Goal: Information Seeking & Learning: Learn about a topic

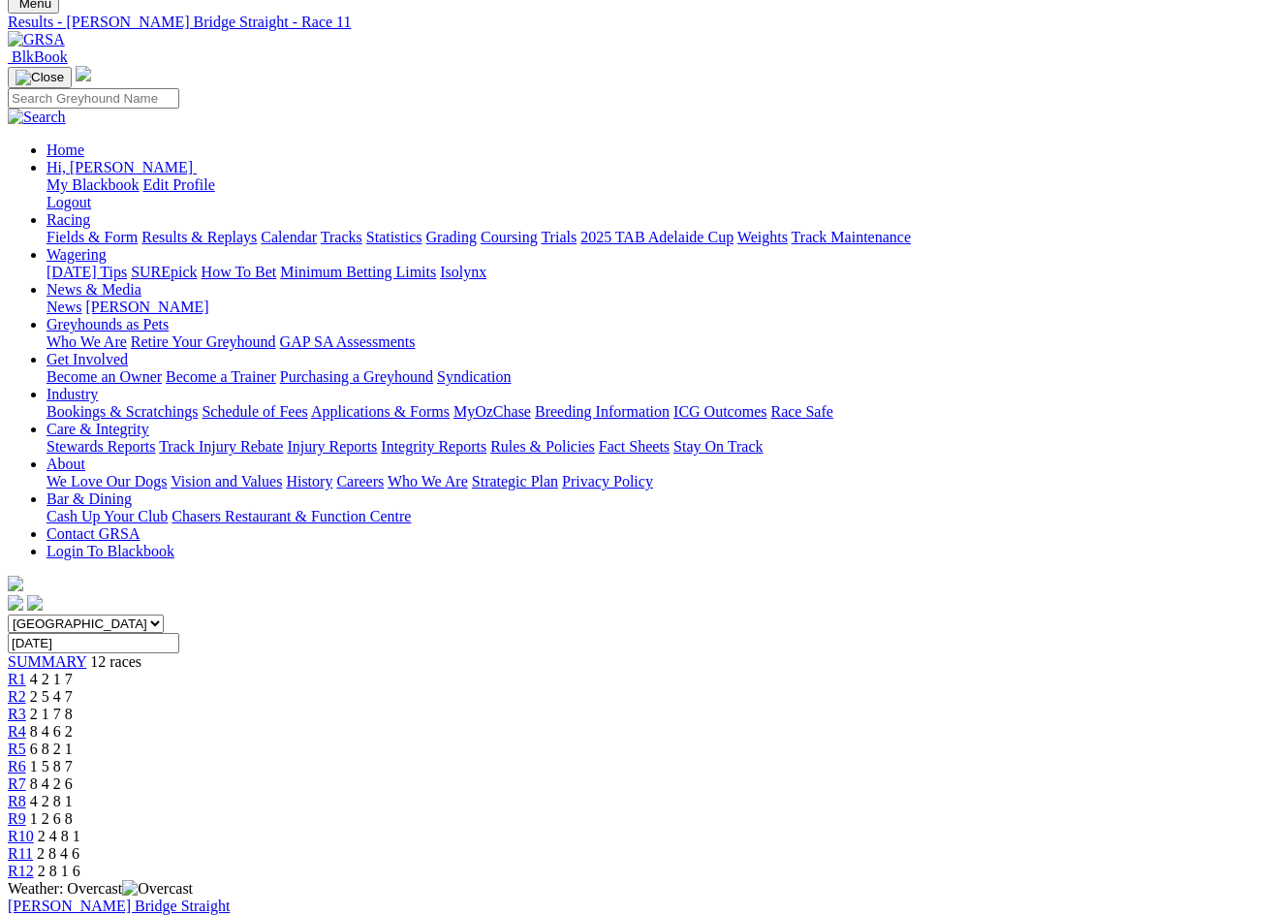
scroll to position [197, 0]
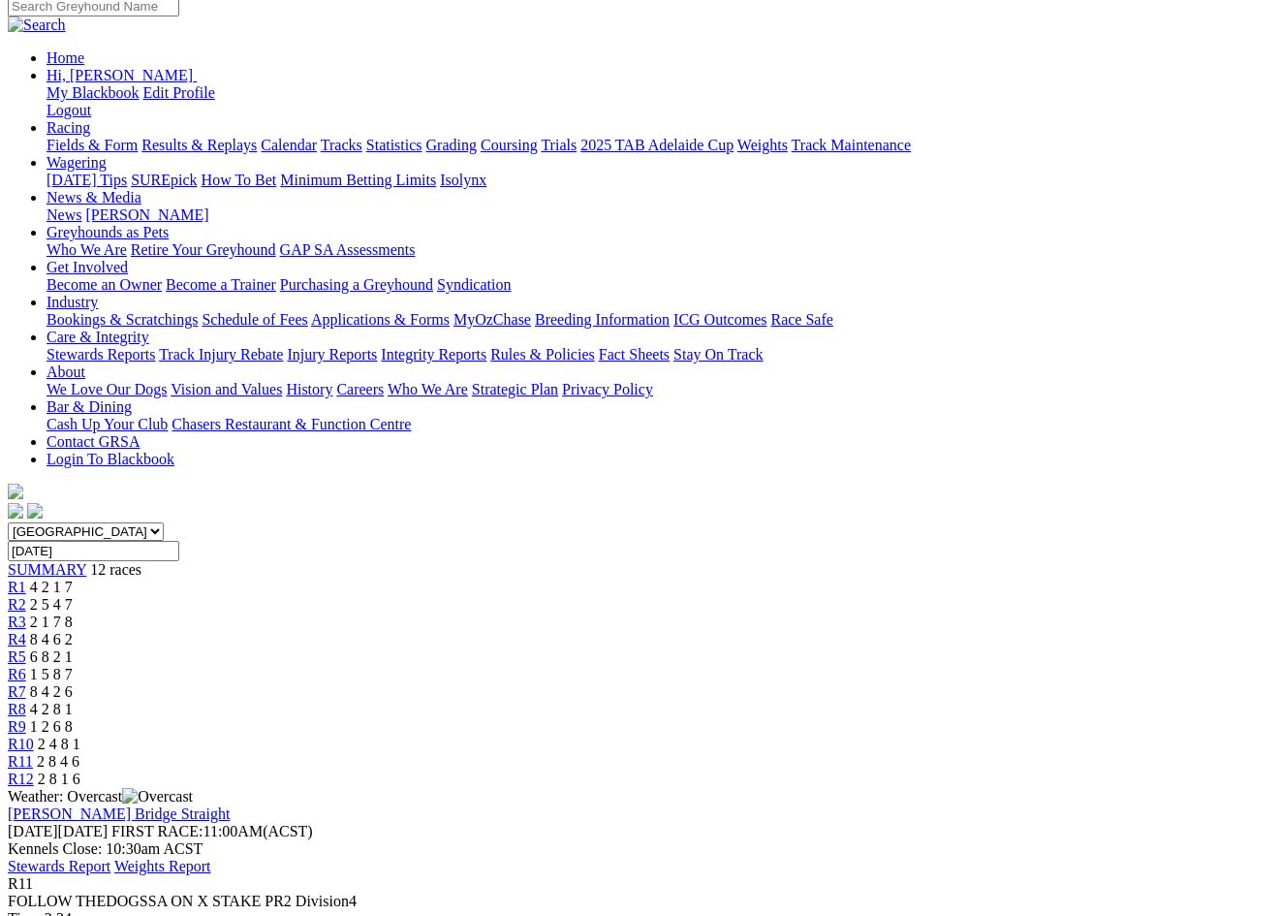
click at [26, 648] on link "R5" at bounding box center [17, 656] width 18 height 16
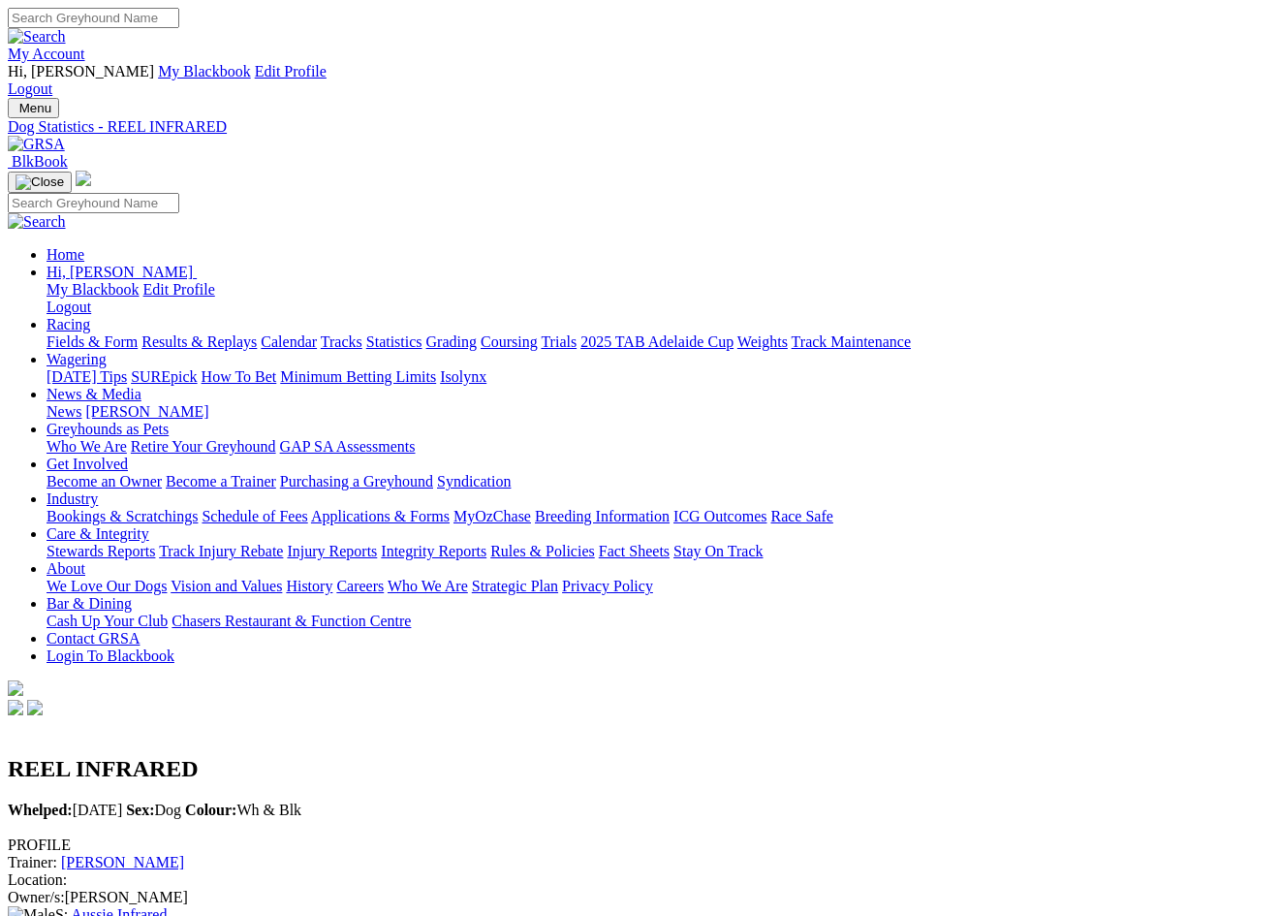
scroll to position [1129, 0]
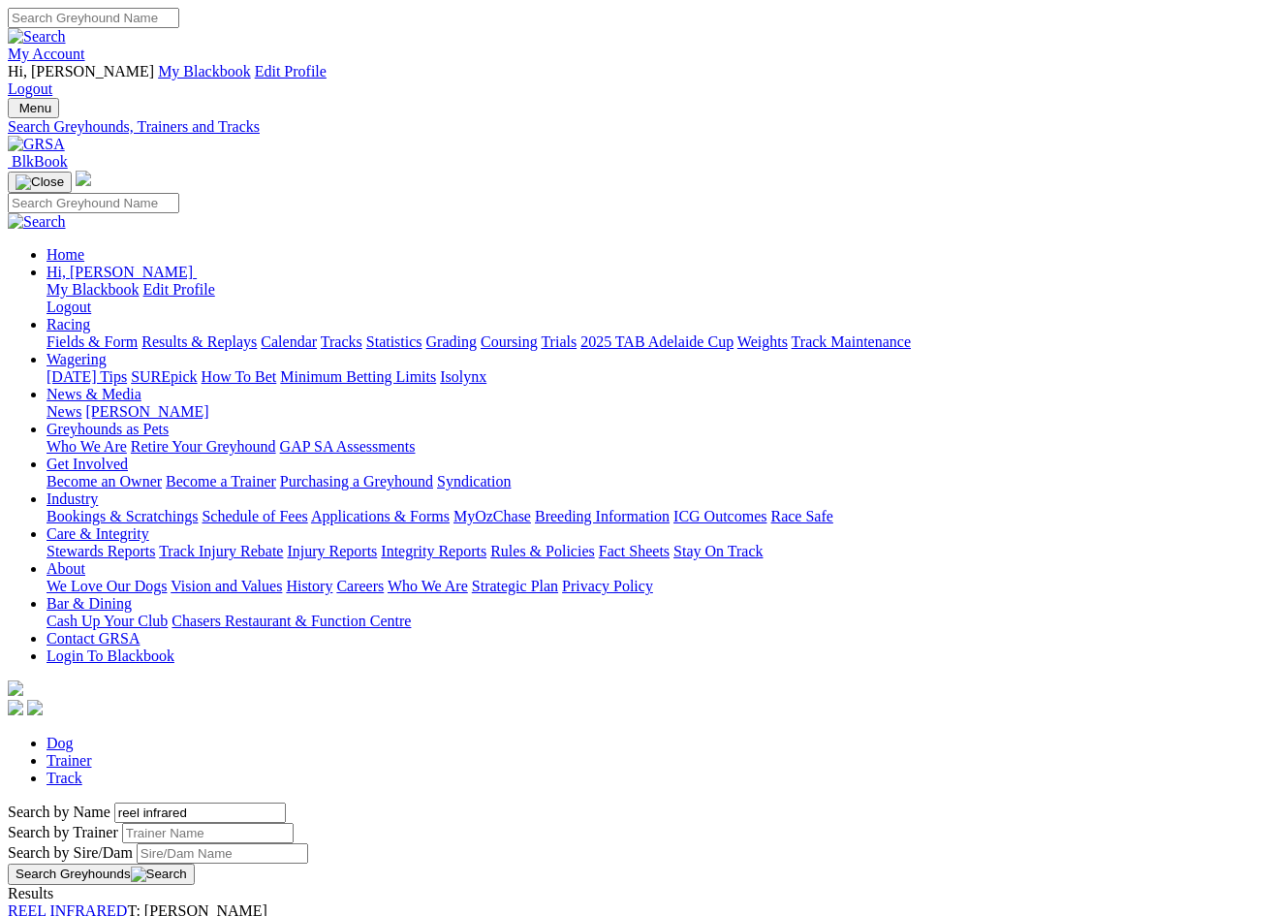
click at [317, 333] on link "Calendar" at bounding box center [289, 341] width 56 height 16
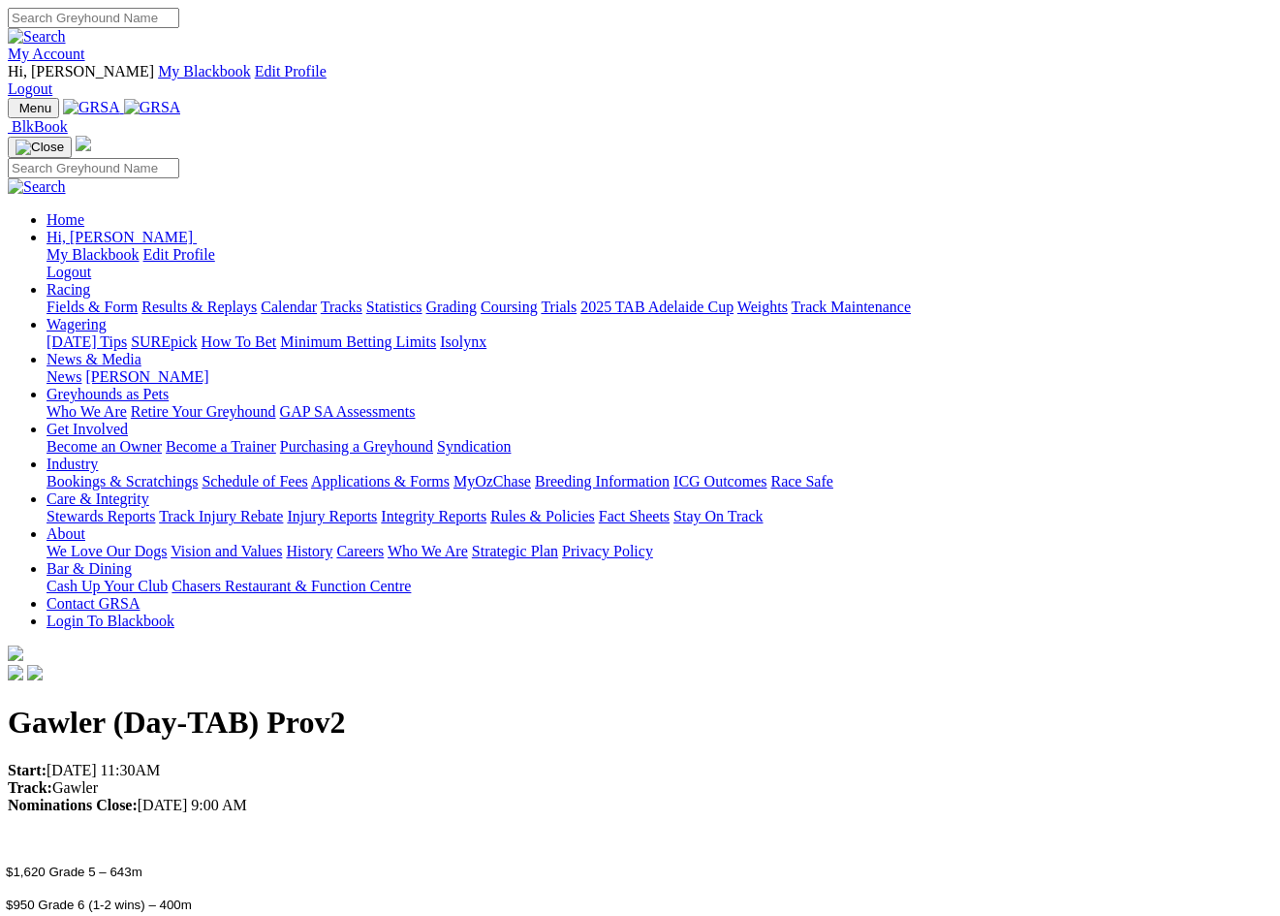
click at [253, 298] on link "Results & Replays" at bounding box center [198, 306] width 115 height 16
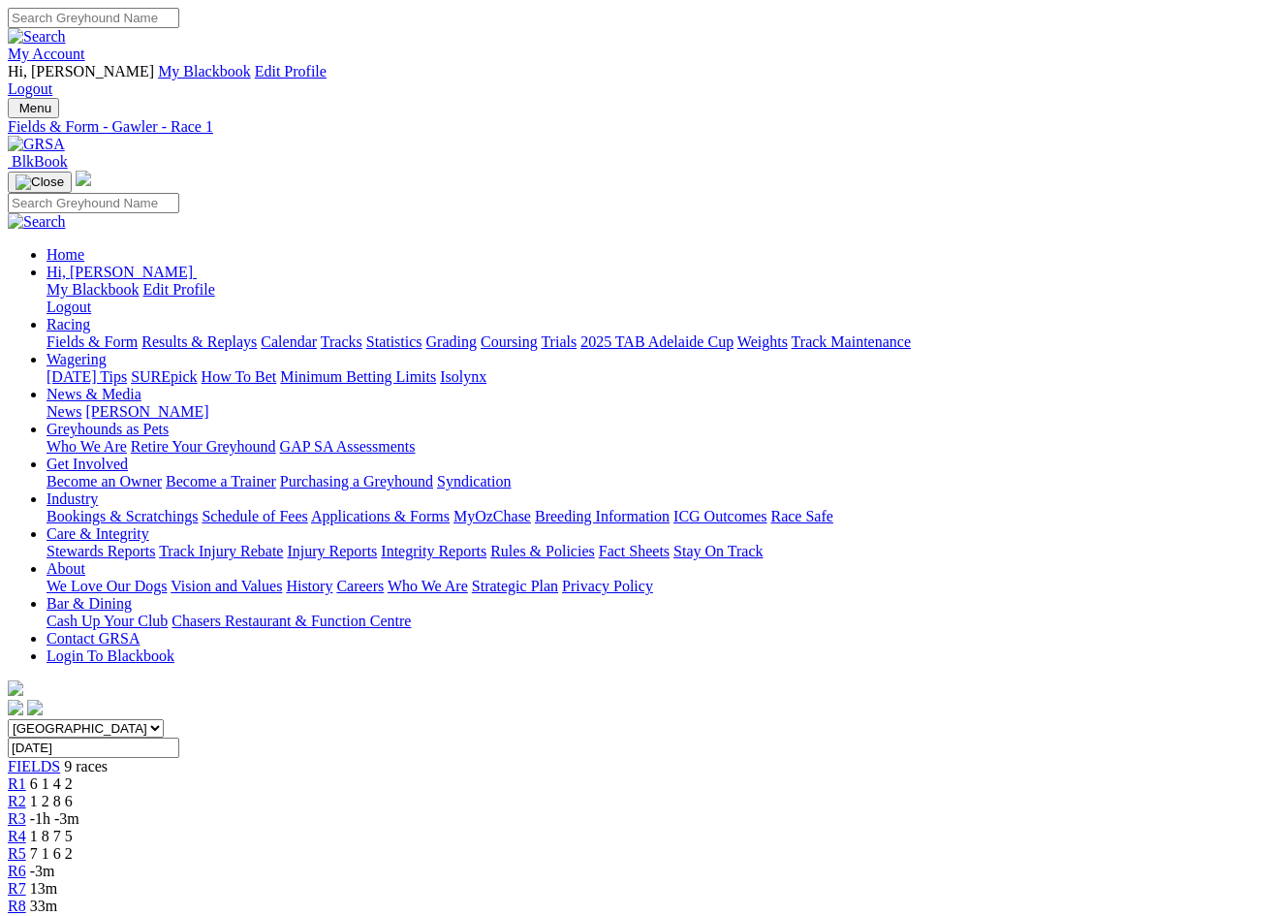
click at [26, 793] on link "R2" at bounding box center [17, 801] width 18 height 16
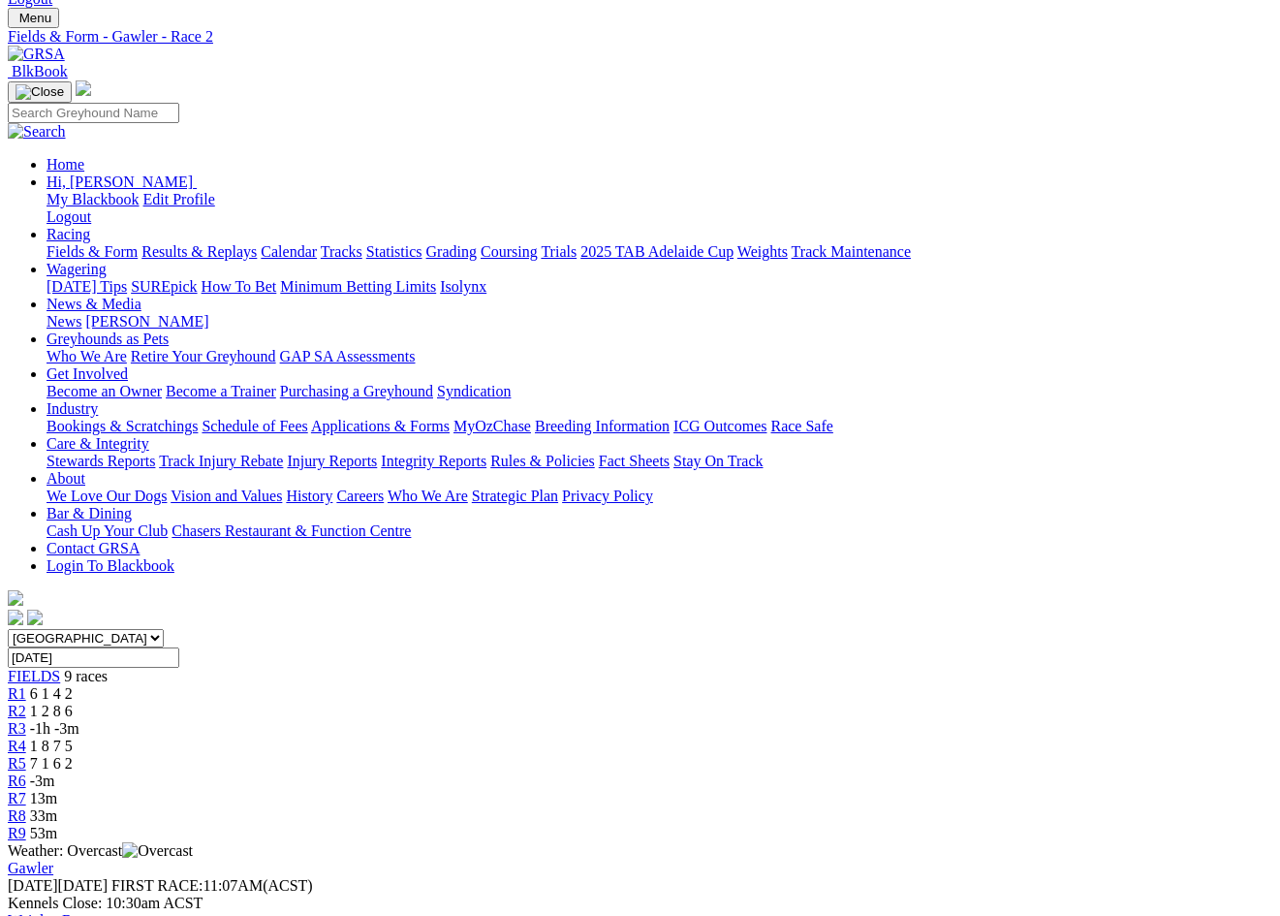
scroll to position [122, 0]
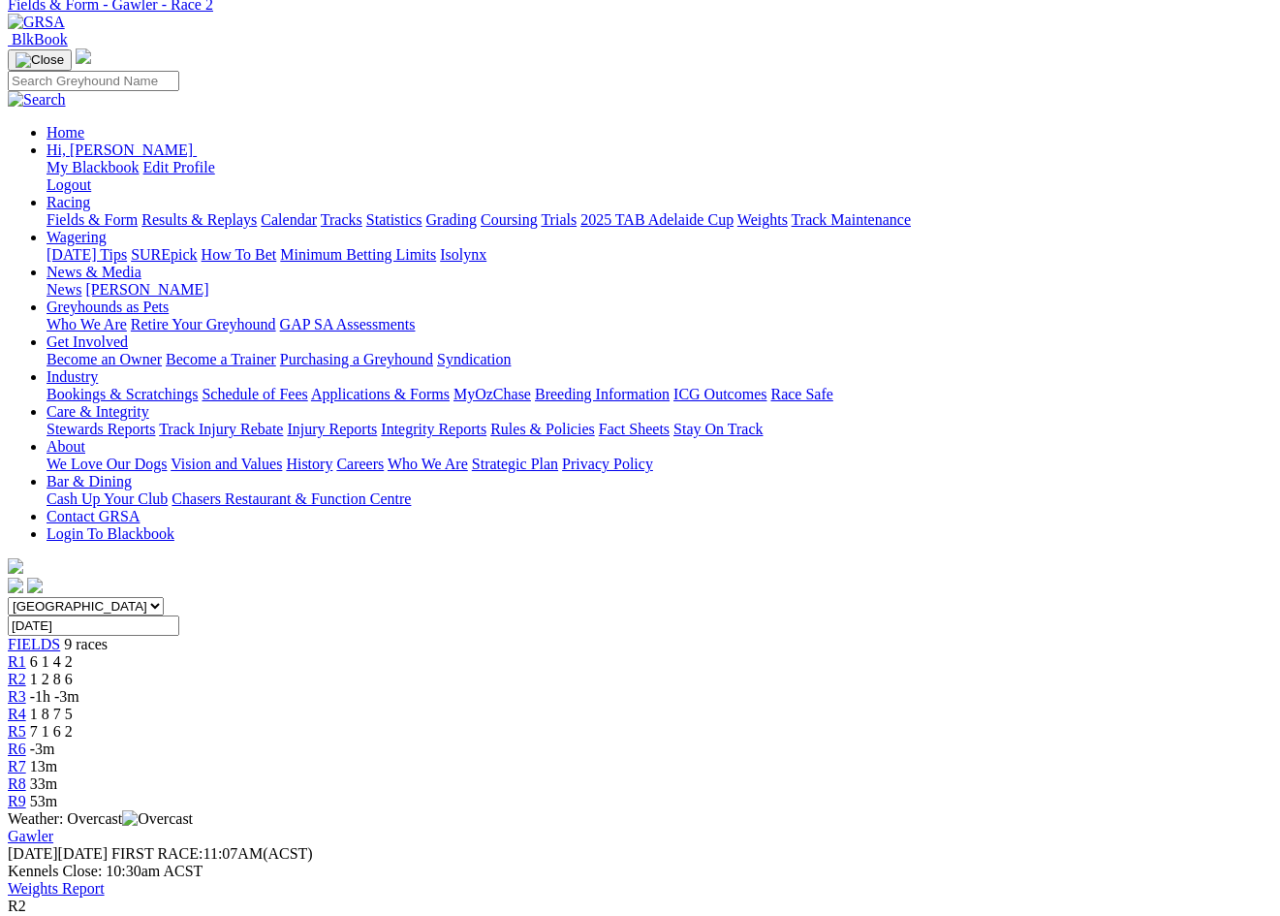
click at [79, 688] on span "-1h -3m" at bounding box center [54, 696] width 49 height 16
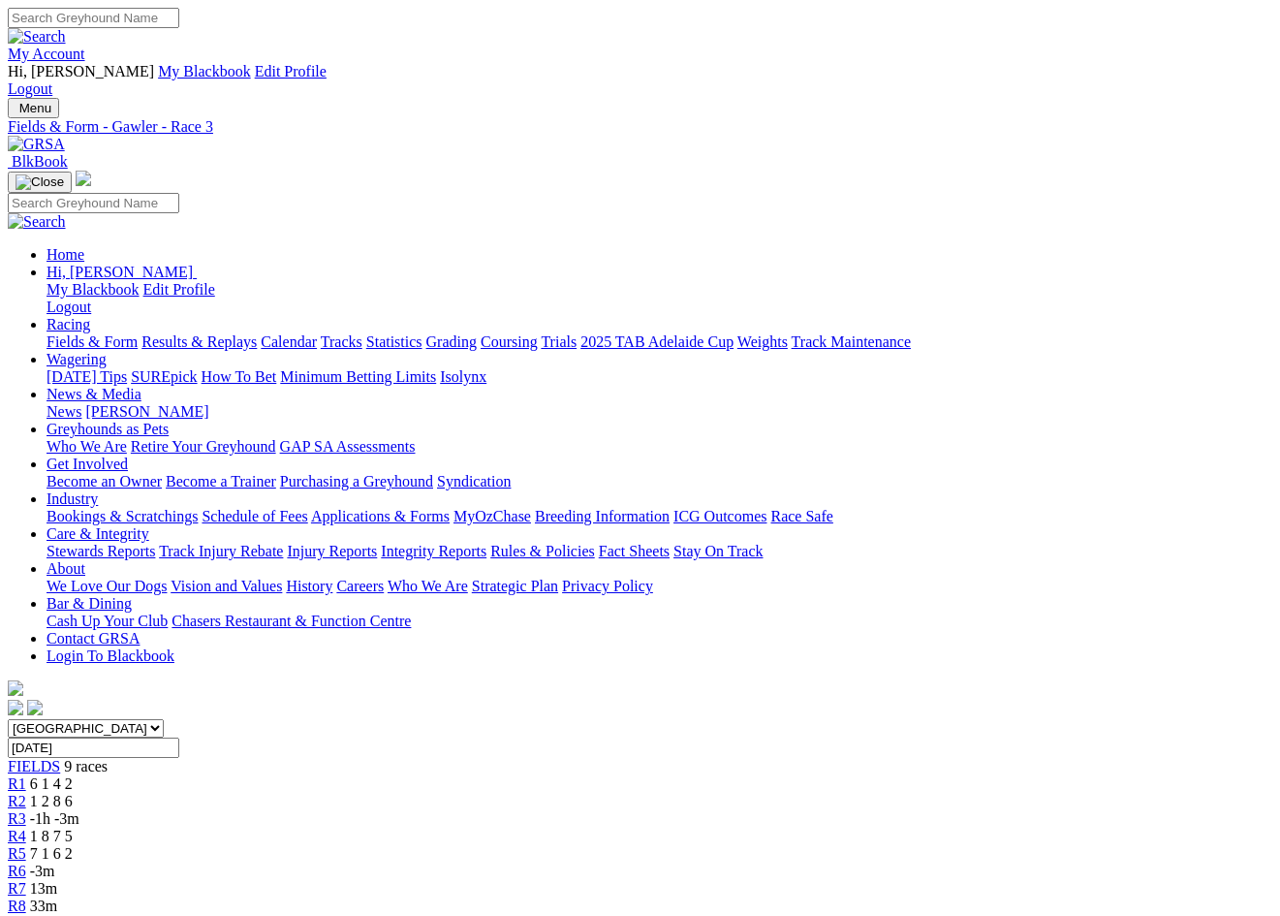
click at [26, 810] on span "R3" at bounding box center [17, 818] width 18 height 16
click at [26, 828] on link "R4" at bounding box center [17, 836] width 18 height 16
click at [73, 845] on span "7 1 6 2" at bounding box center [51, 853] width 43 height 16
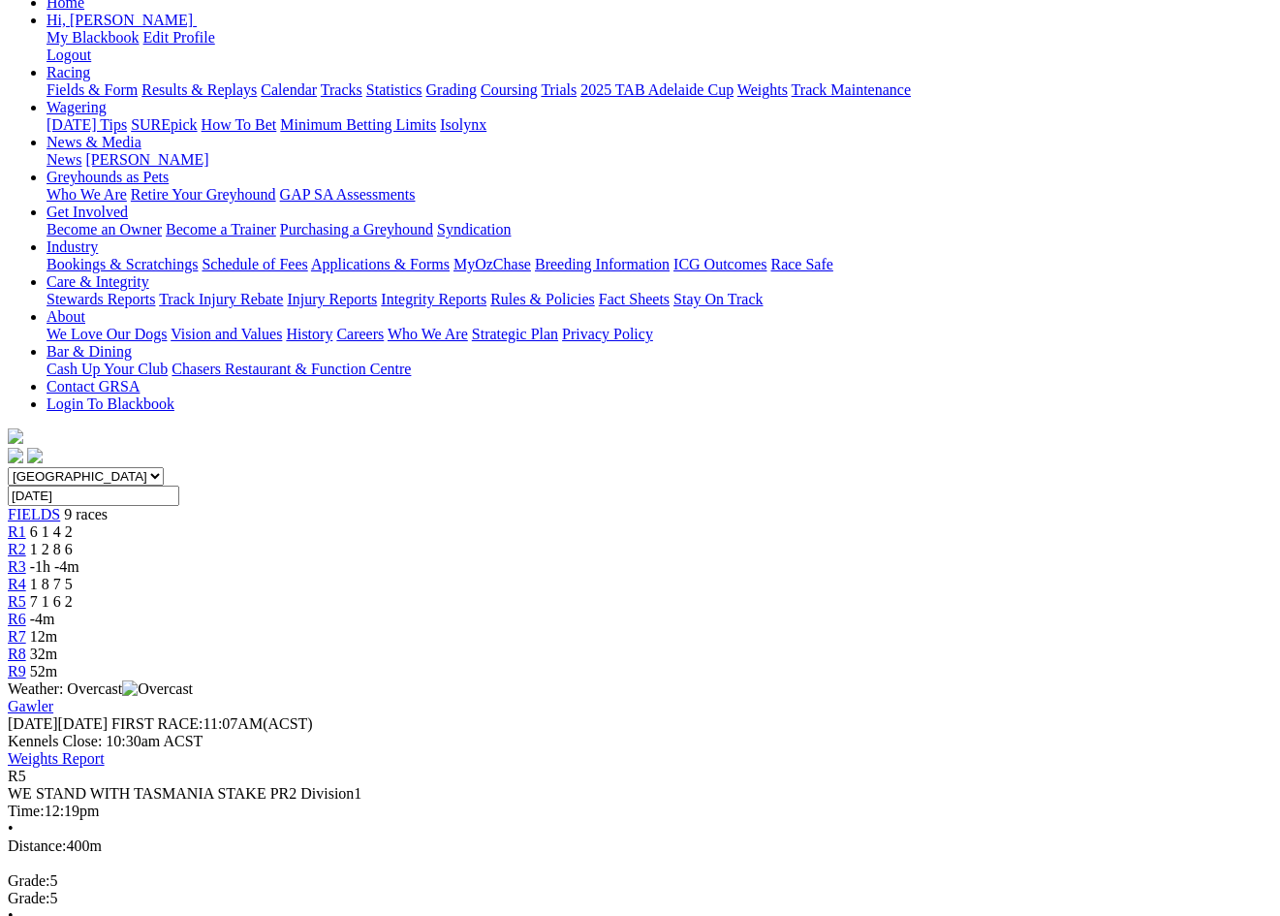
scroll to position [248, 0]
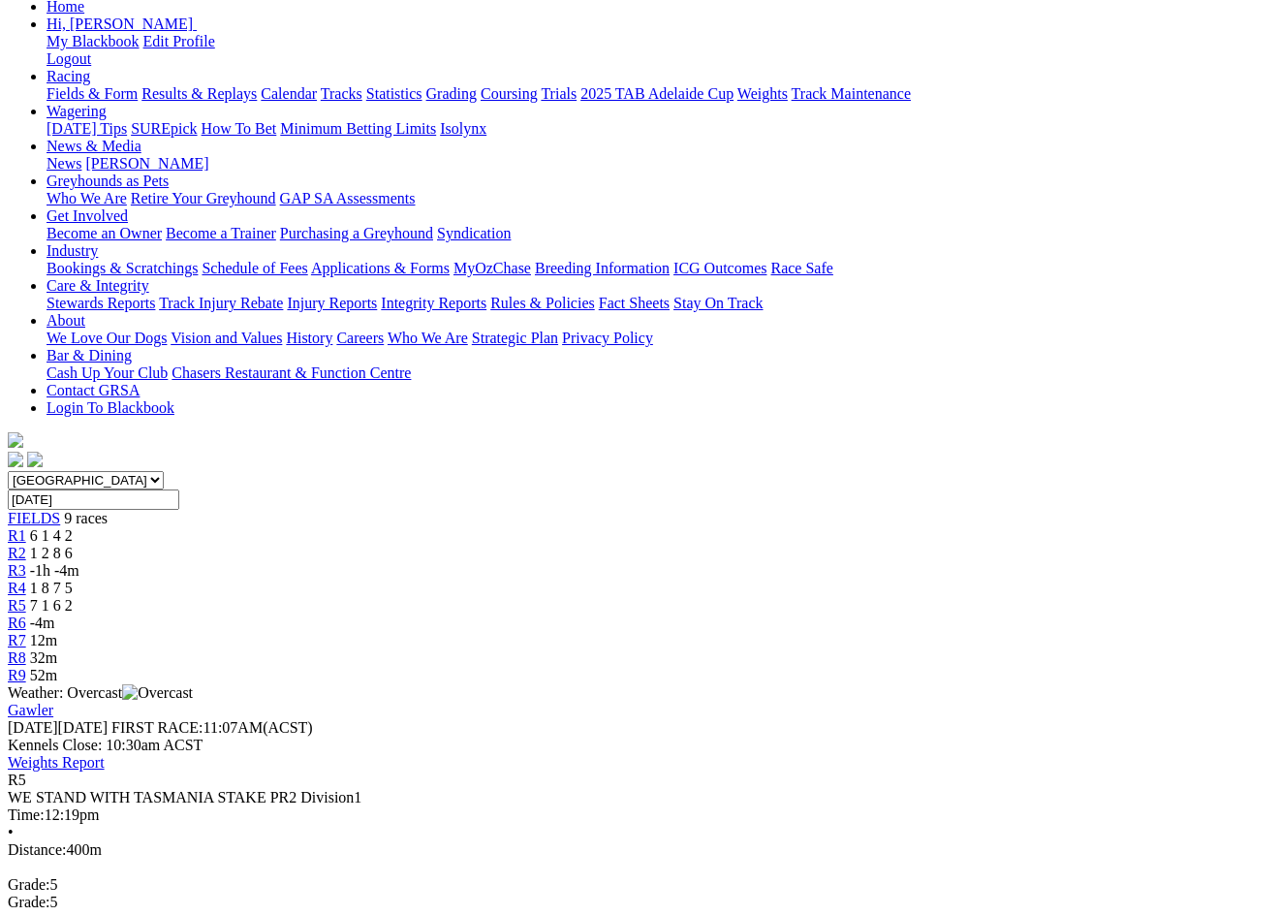
click at [838, 614] on div "R6 -4m" at bounding box center [640, 622] width 1265 height 17
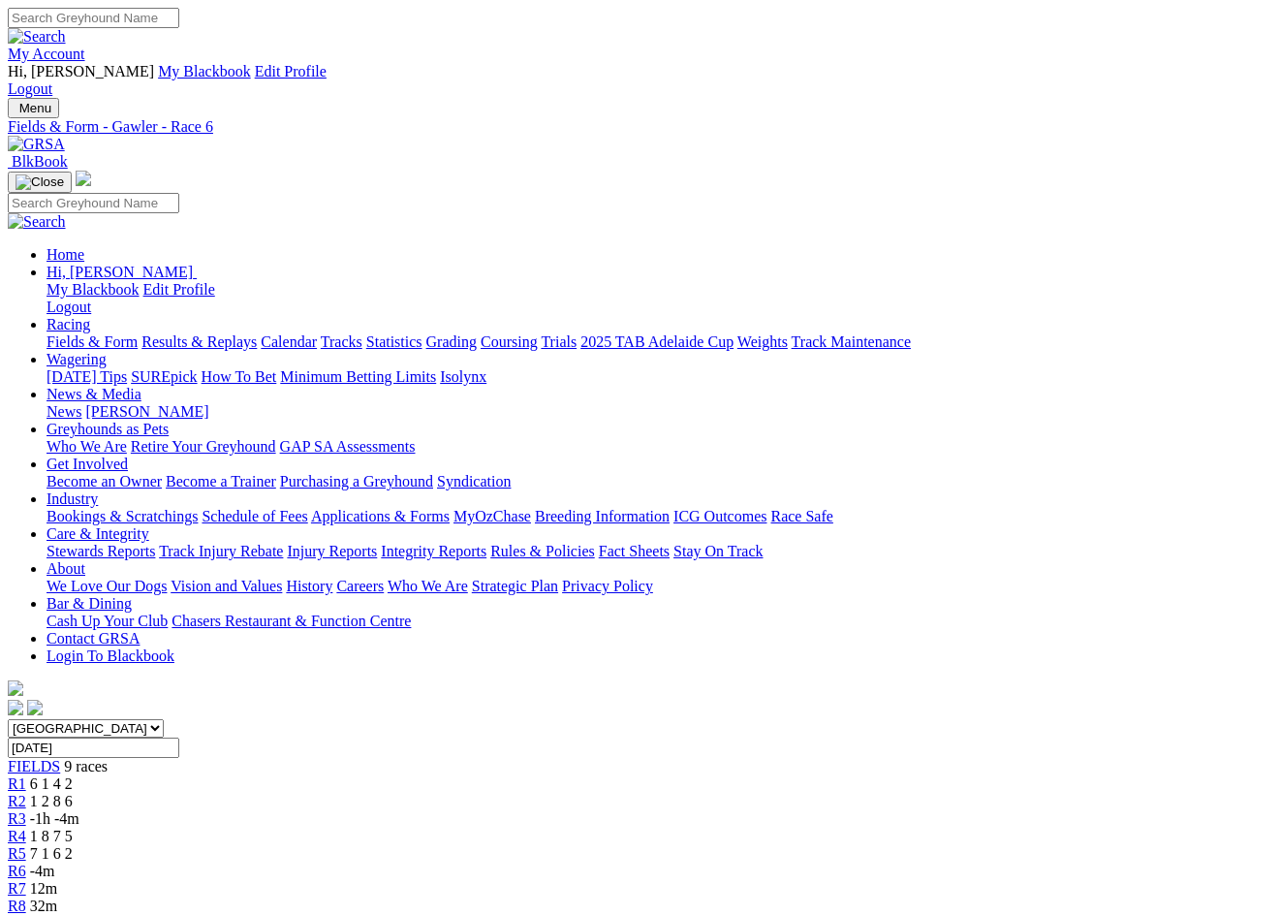
click at [495, 810] on div "R3 -1h -4m" at bounding box center [640, 818] width 1265 height 17
click at [843, 863] on div "R6 -5m" at bounding box center [640, 871] width 1265 height 17
click at [73, 845] on span "7 1 6 2" at bounding box center [51, 853] width 43 height 16
click at [26, 810] on span "R3" at bounding box center [17, 818] width 18 height 16
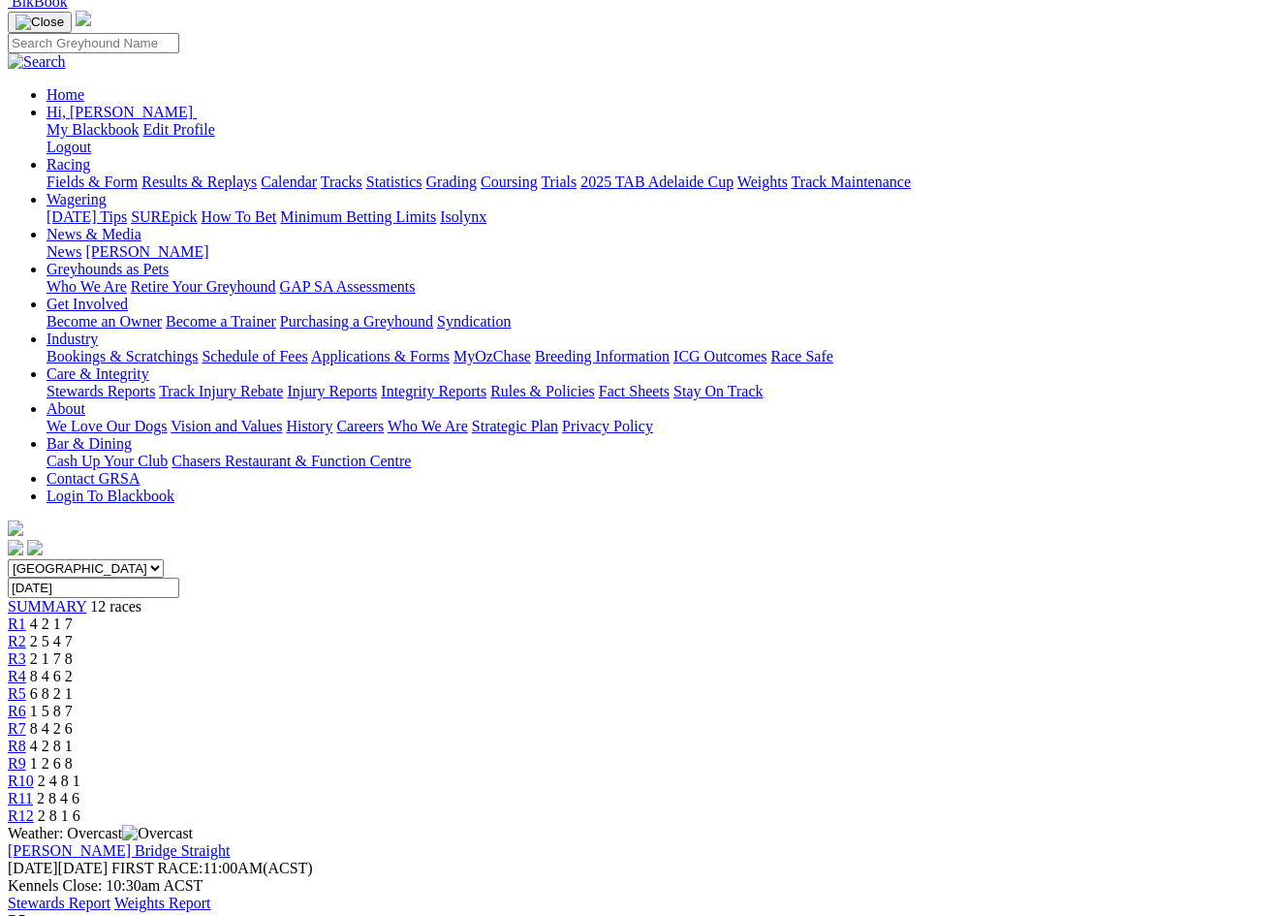
scroll to position [165, 0]
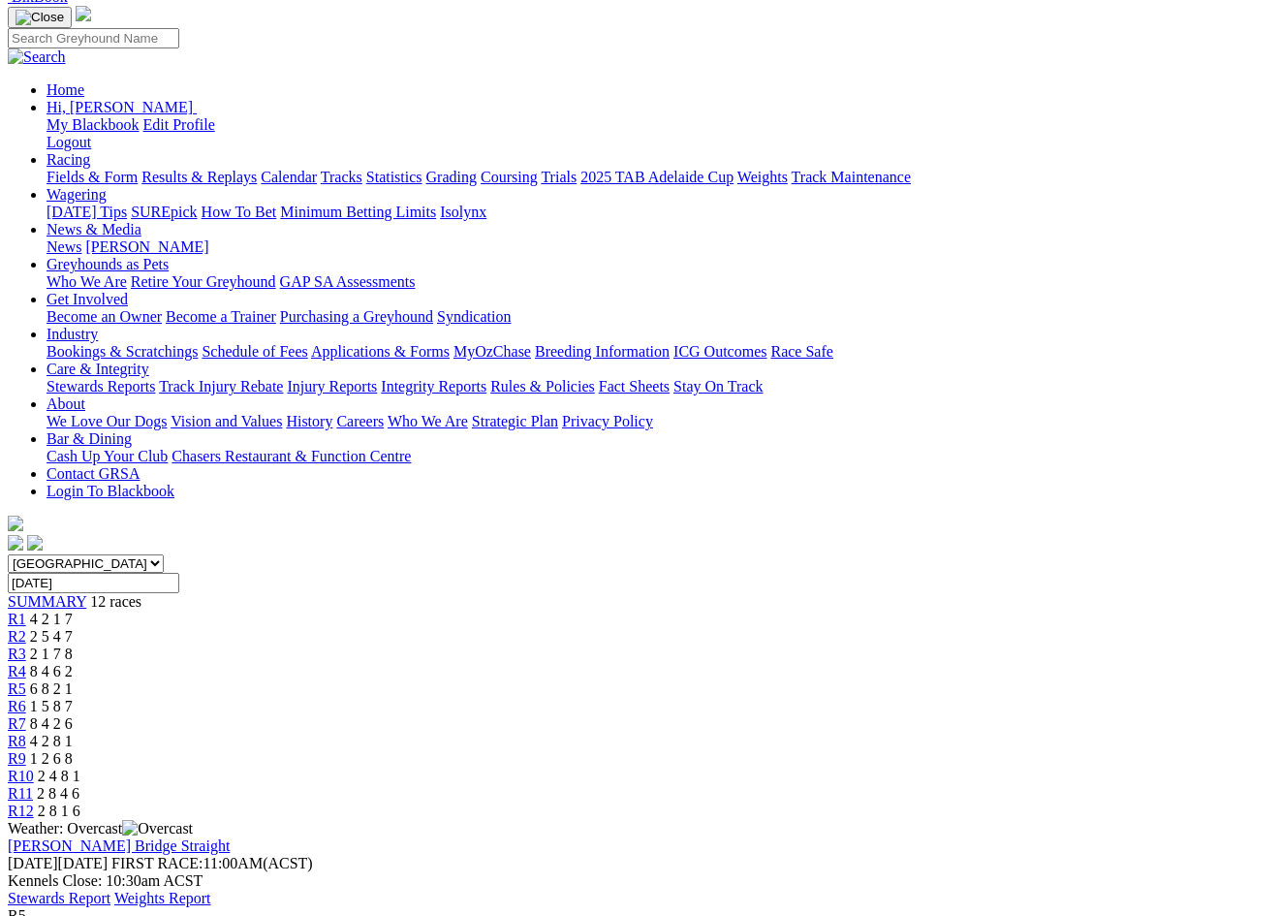
click at [73, 645] on span "2 1 7 8" at bounding box center [51, 653] width 43 height 16
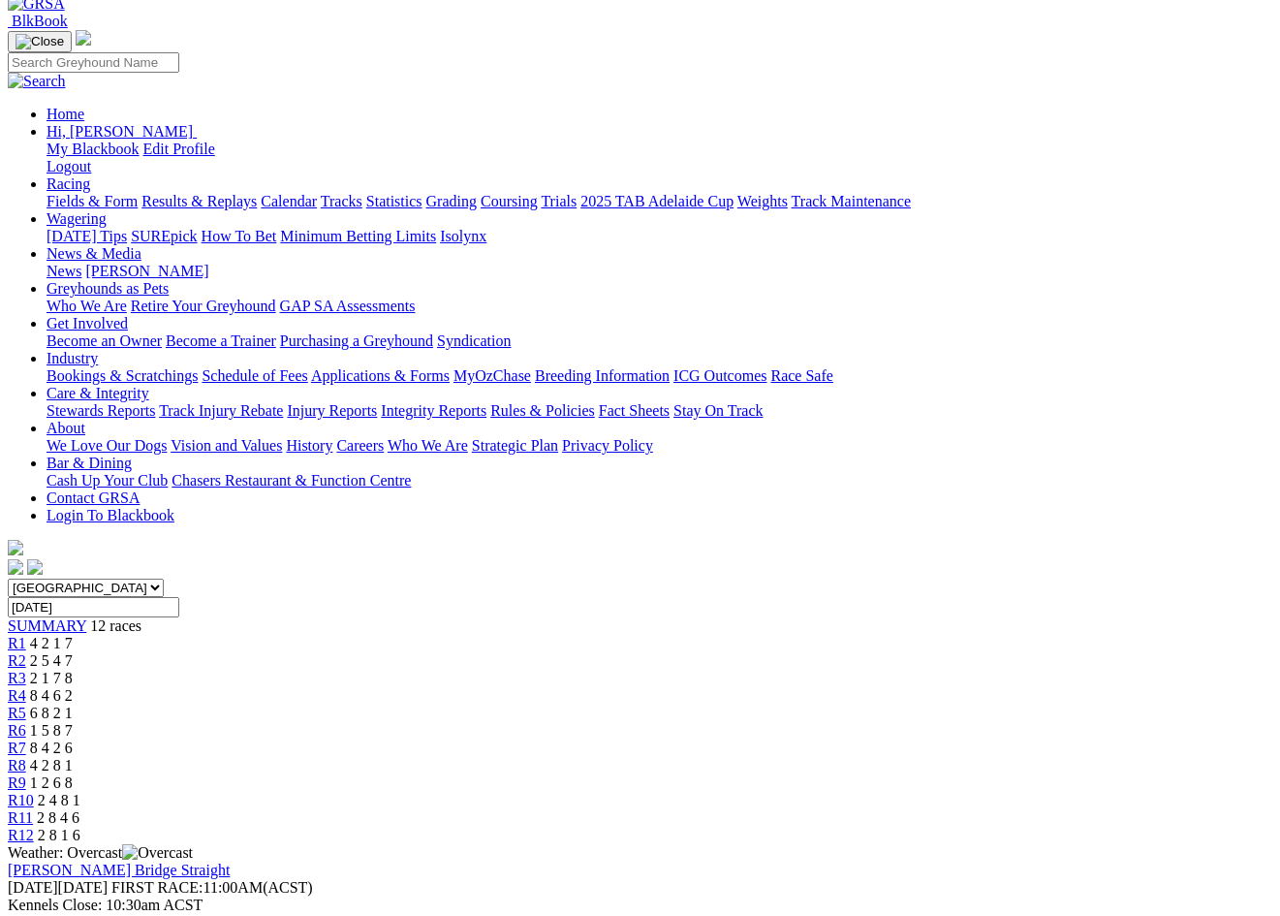
scroll to position [161, 0]
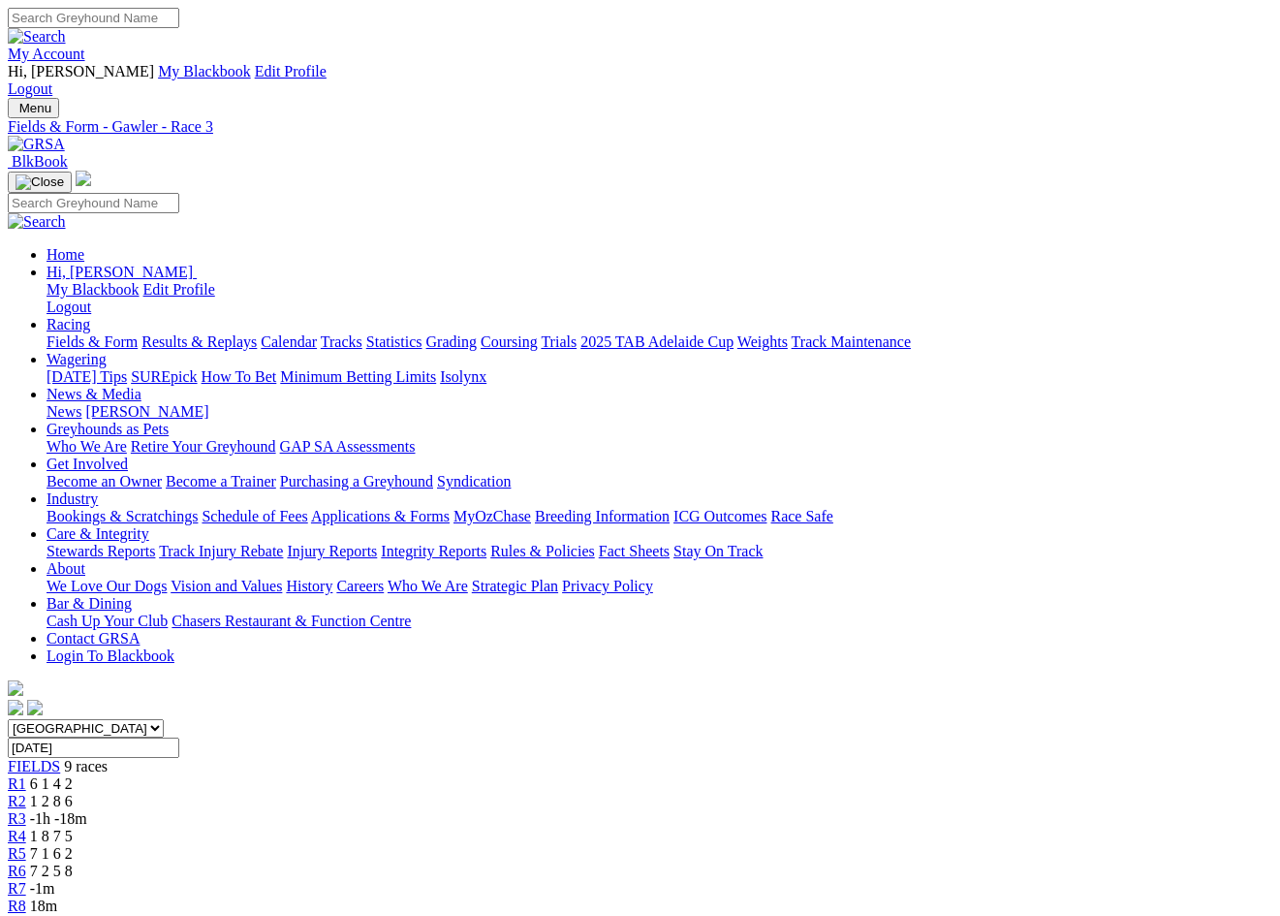
click at [26, 828] on link "R4" at bounding box center [17, 836] width 18 height 16
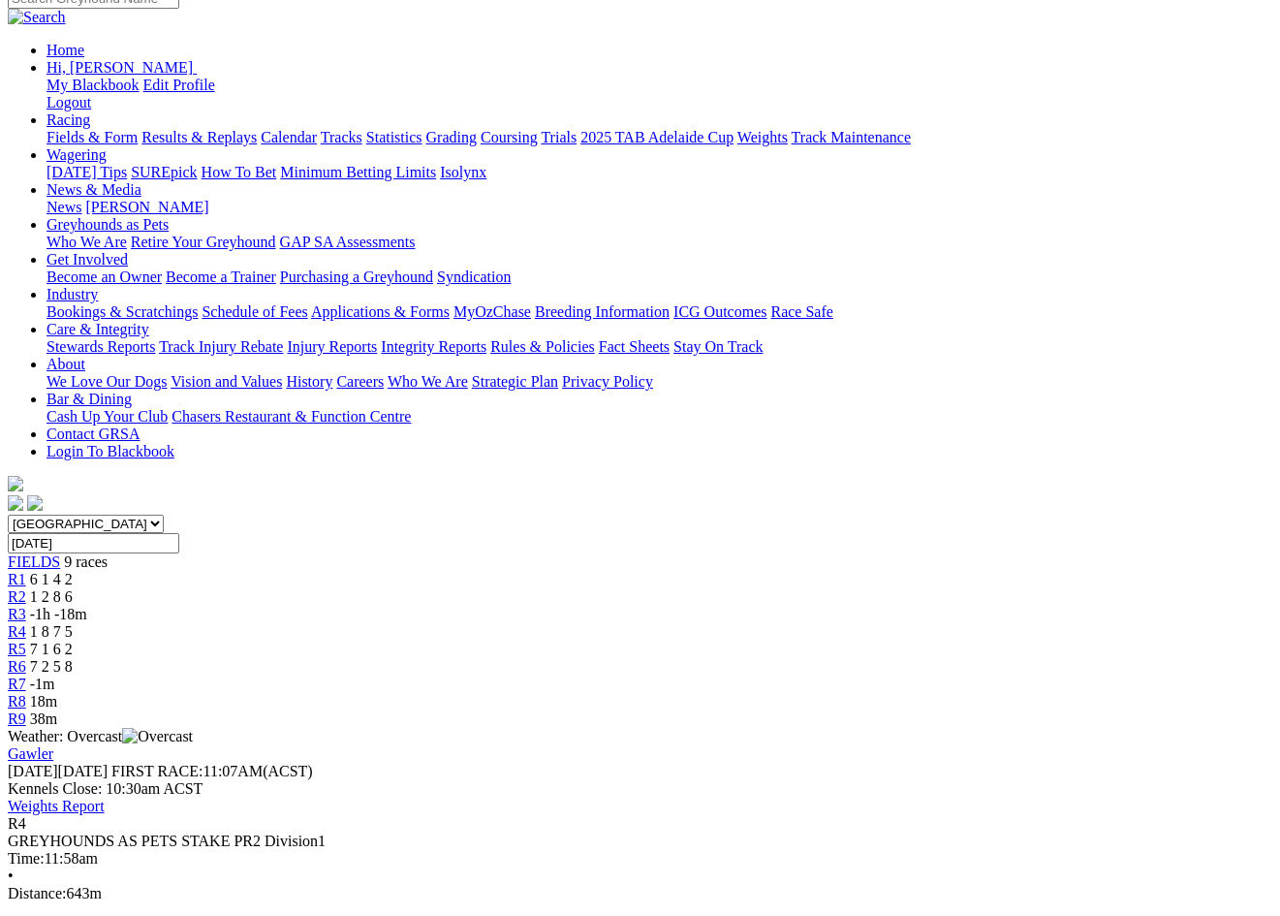
scroll to position [277, 0]
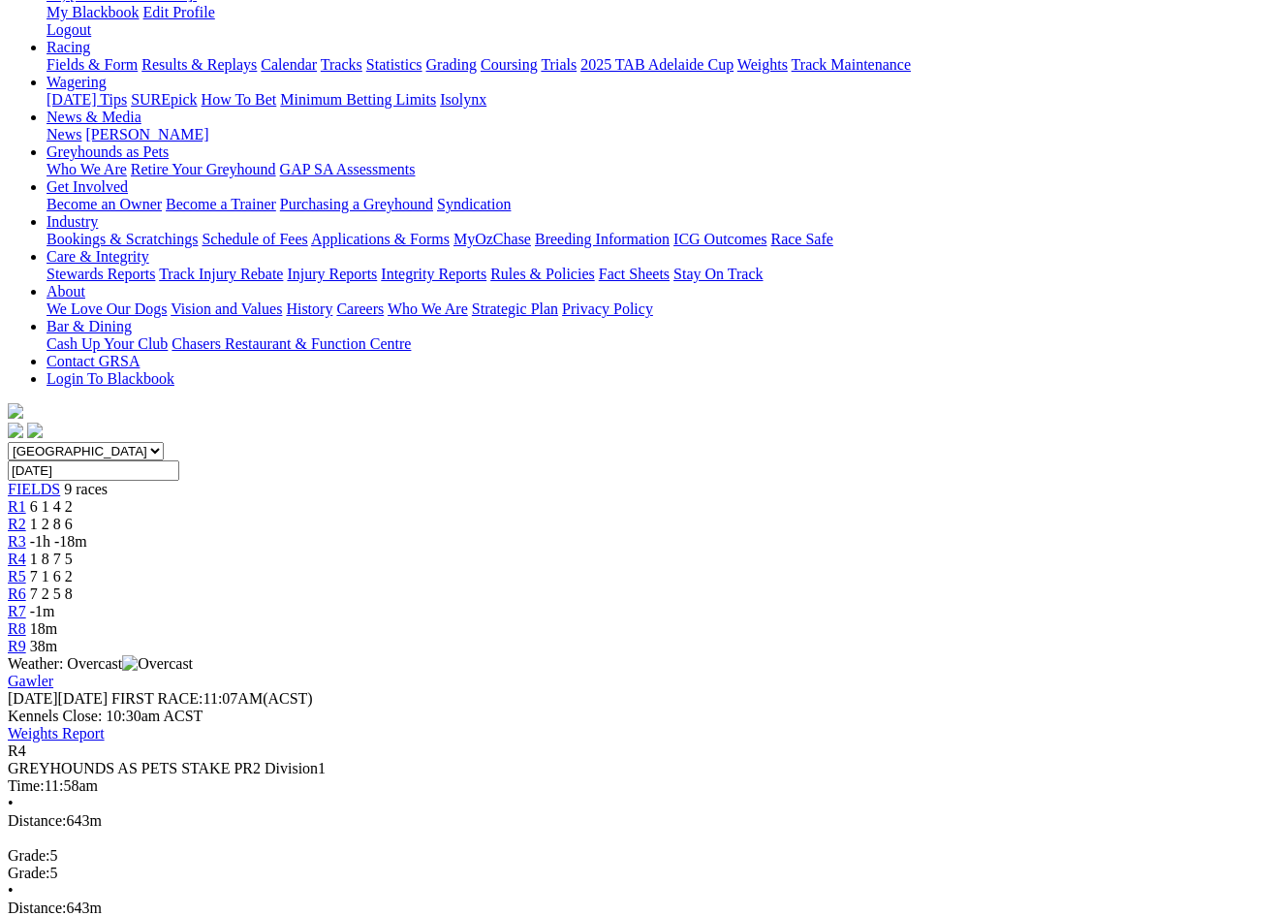
click at [962, 603] on div "R7 -1m" at bounding box center [640, 611] width 1265 height 17
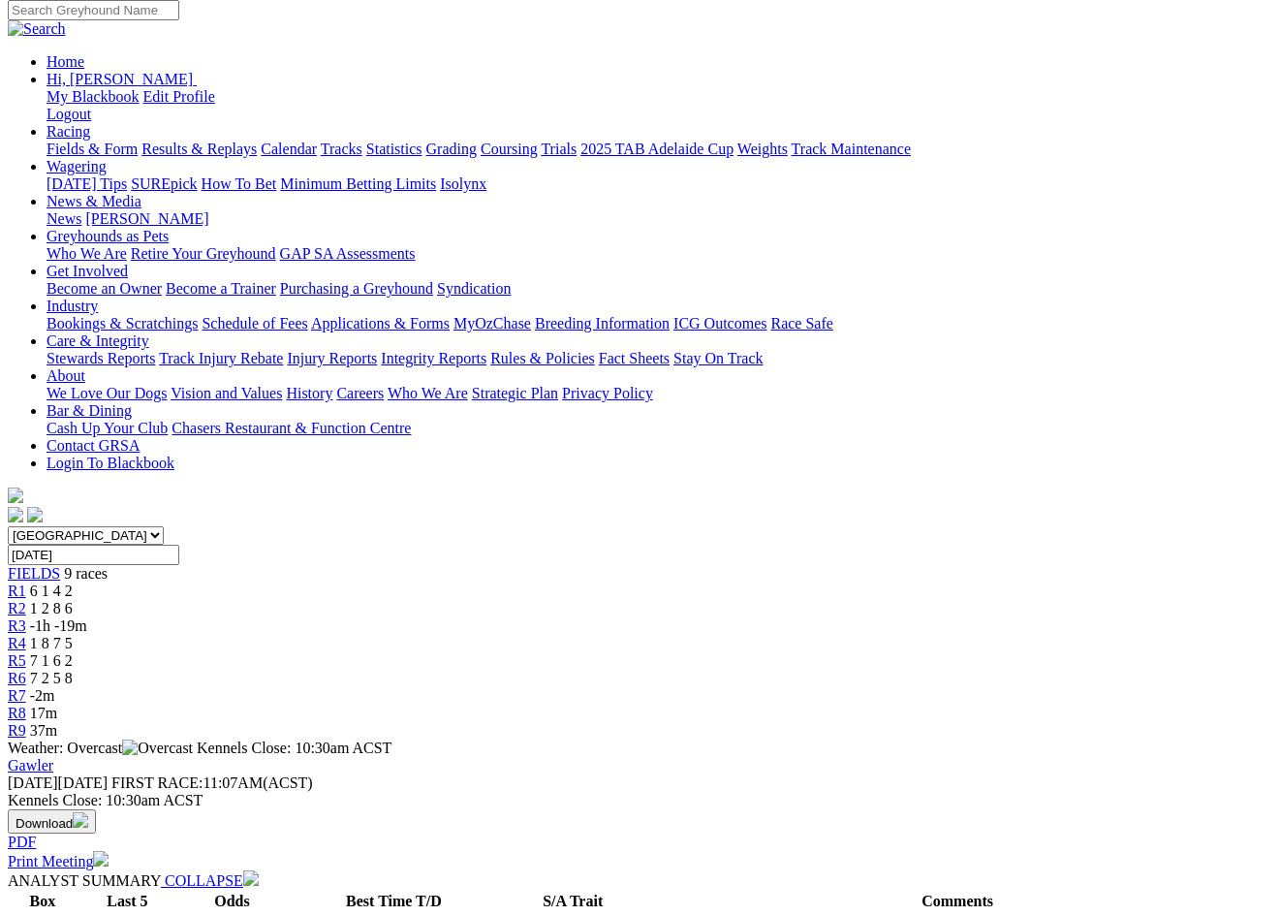
scroll to position [112, 0]
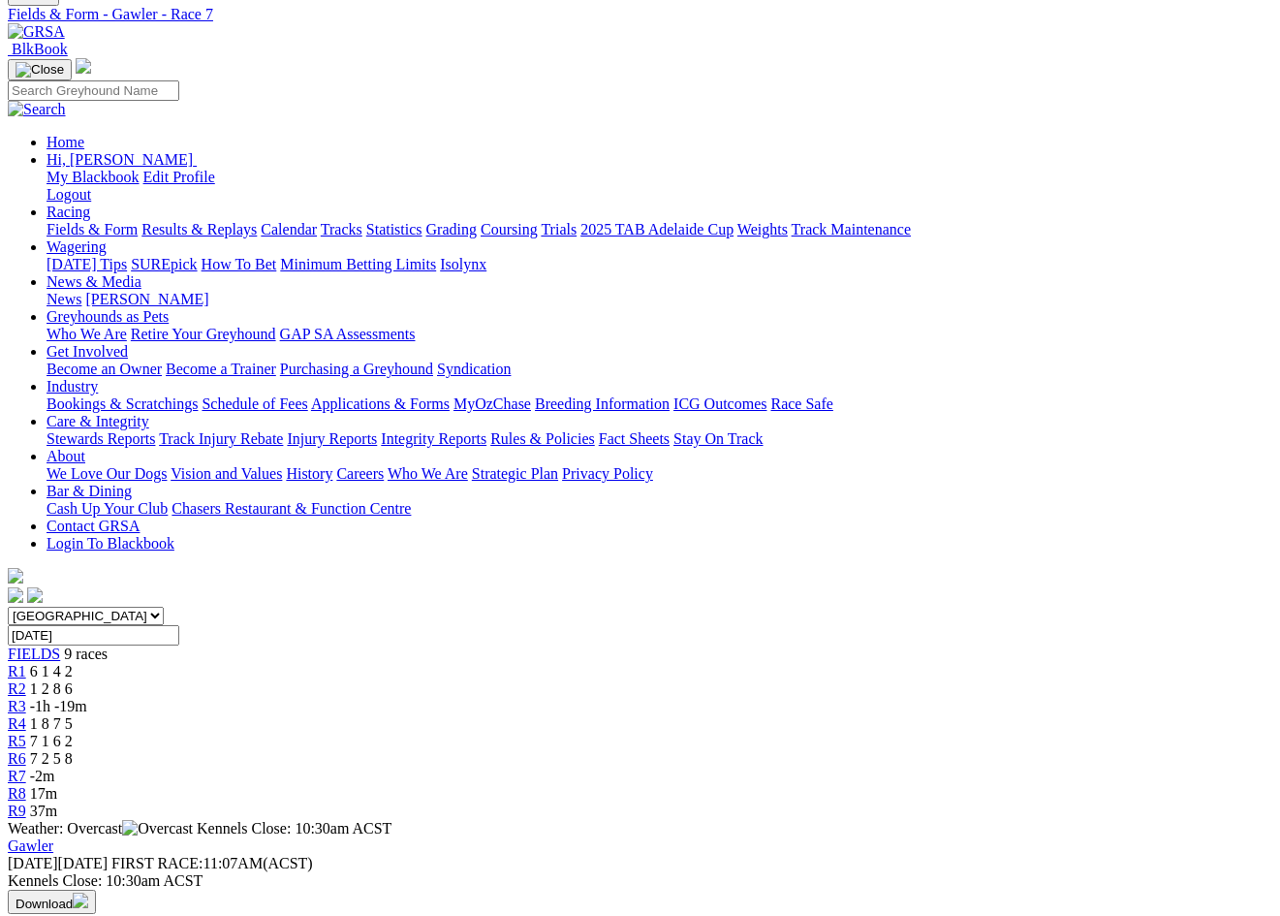
click at [490, 698] on div "R3 -1h -19m" at bounding box center [640, 706] width 1265 height 17
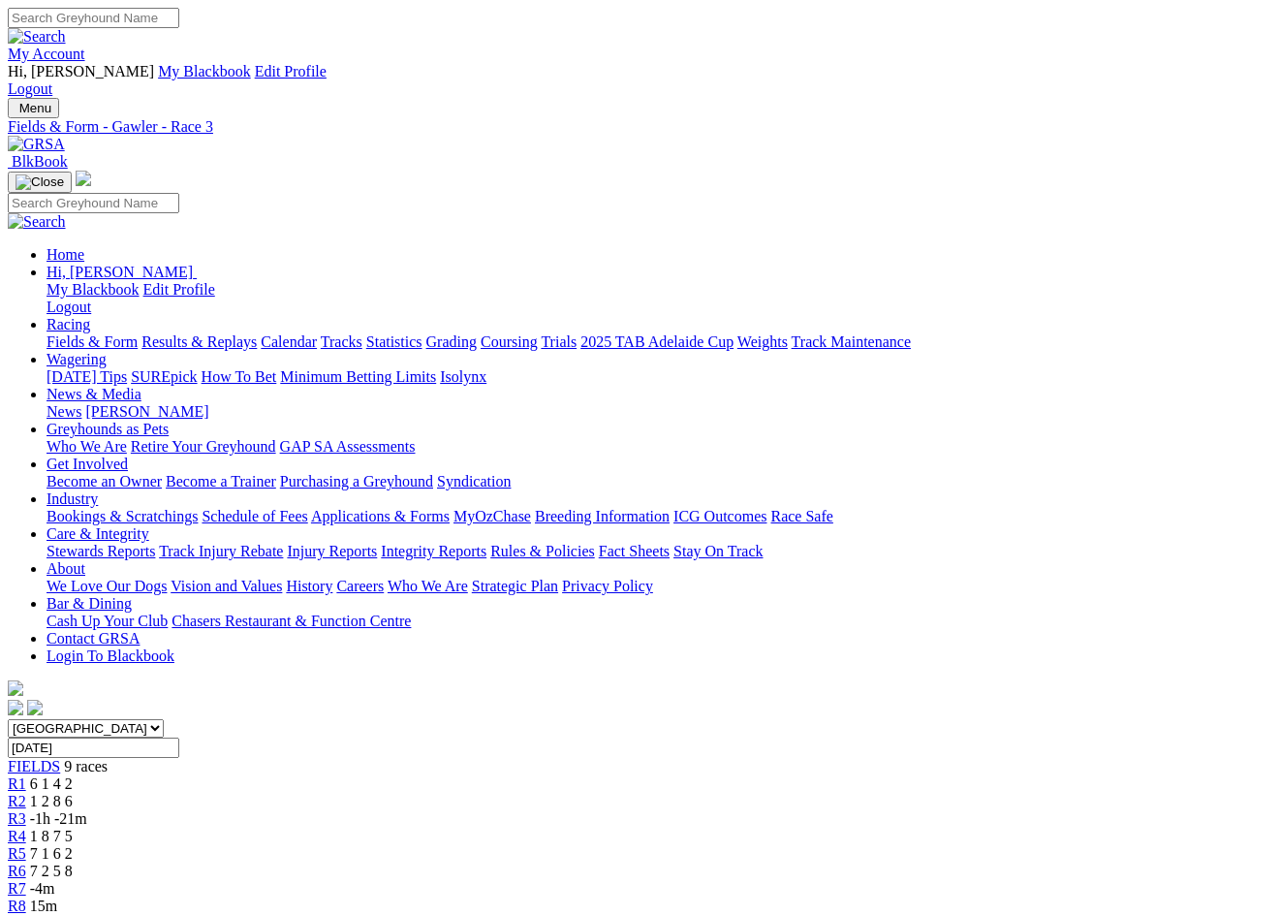
click at [26, 828] on span "R4" at bounding box center [17, 836] width 18 height 16
click at [958, 880] on div "R7 -4m" at bounding box center [640, 888] width 1265 height 17
click at [26, 880] on link "R7" at bounding box center [17, 888] width 18 height 16
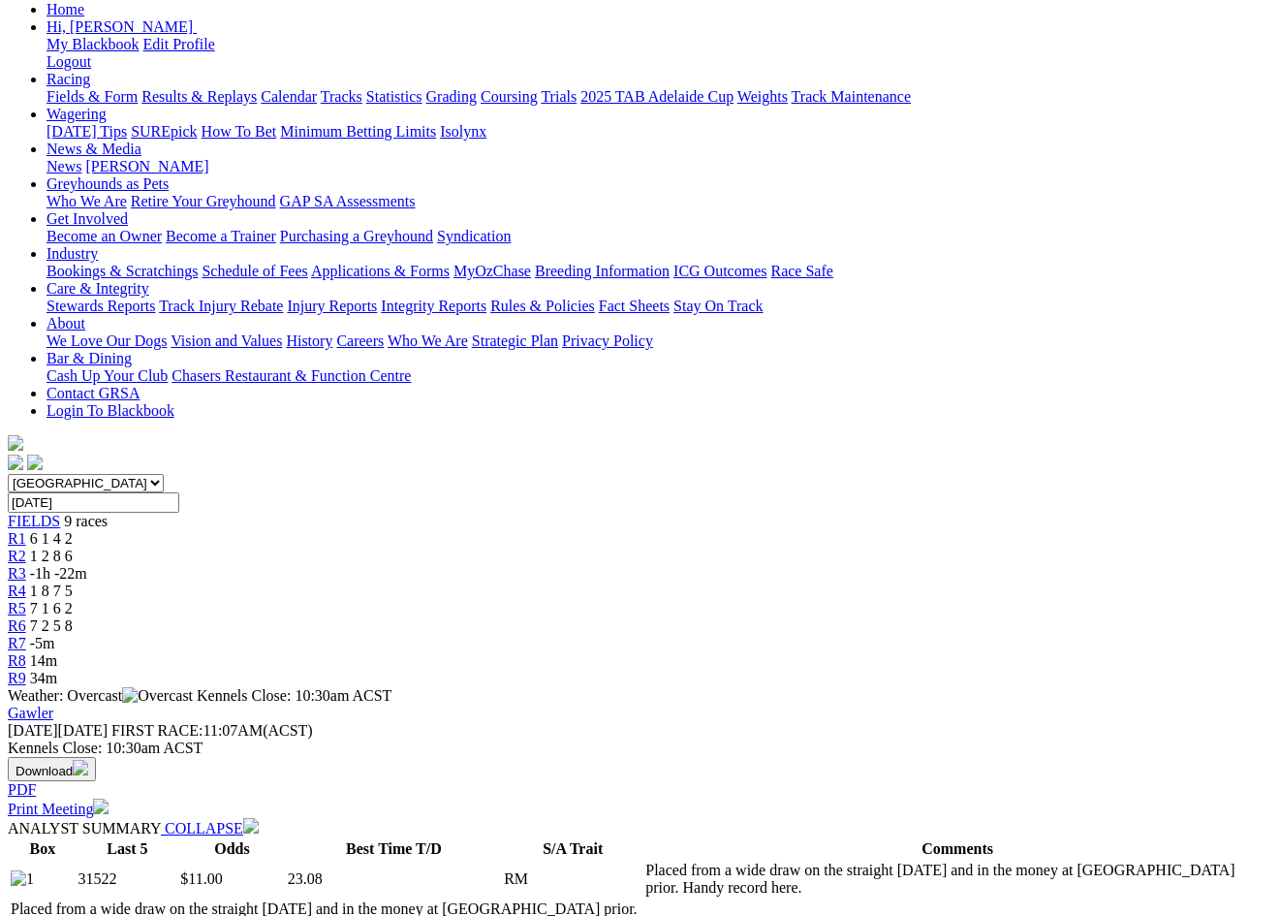
scroll to position [20, 0]
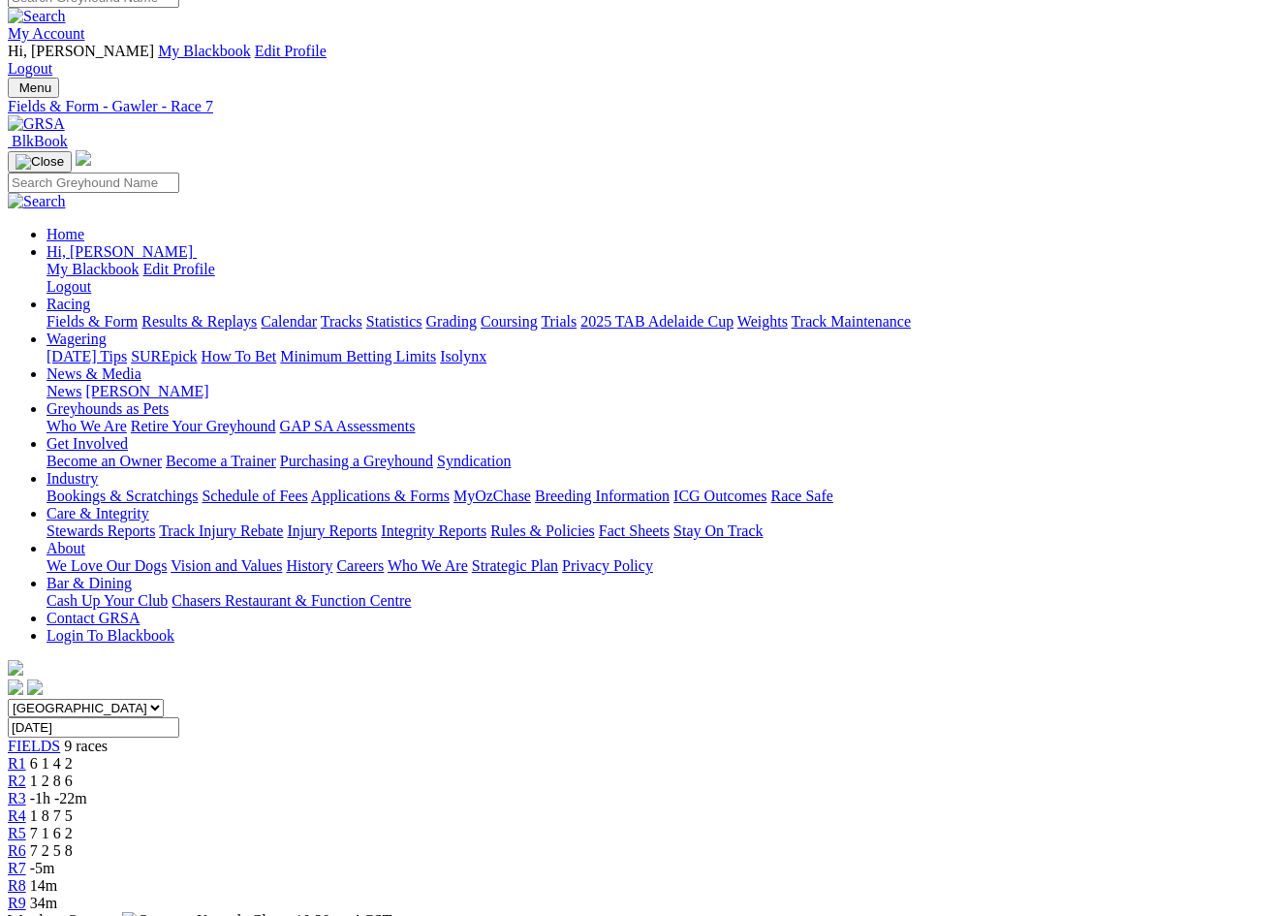
click at [839, 842] on div "R6 7 2 5 8" at bounding box center [640, 850] width 1265 height 17
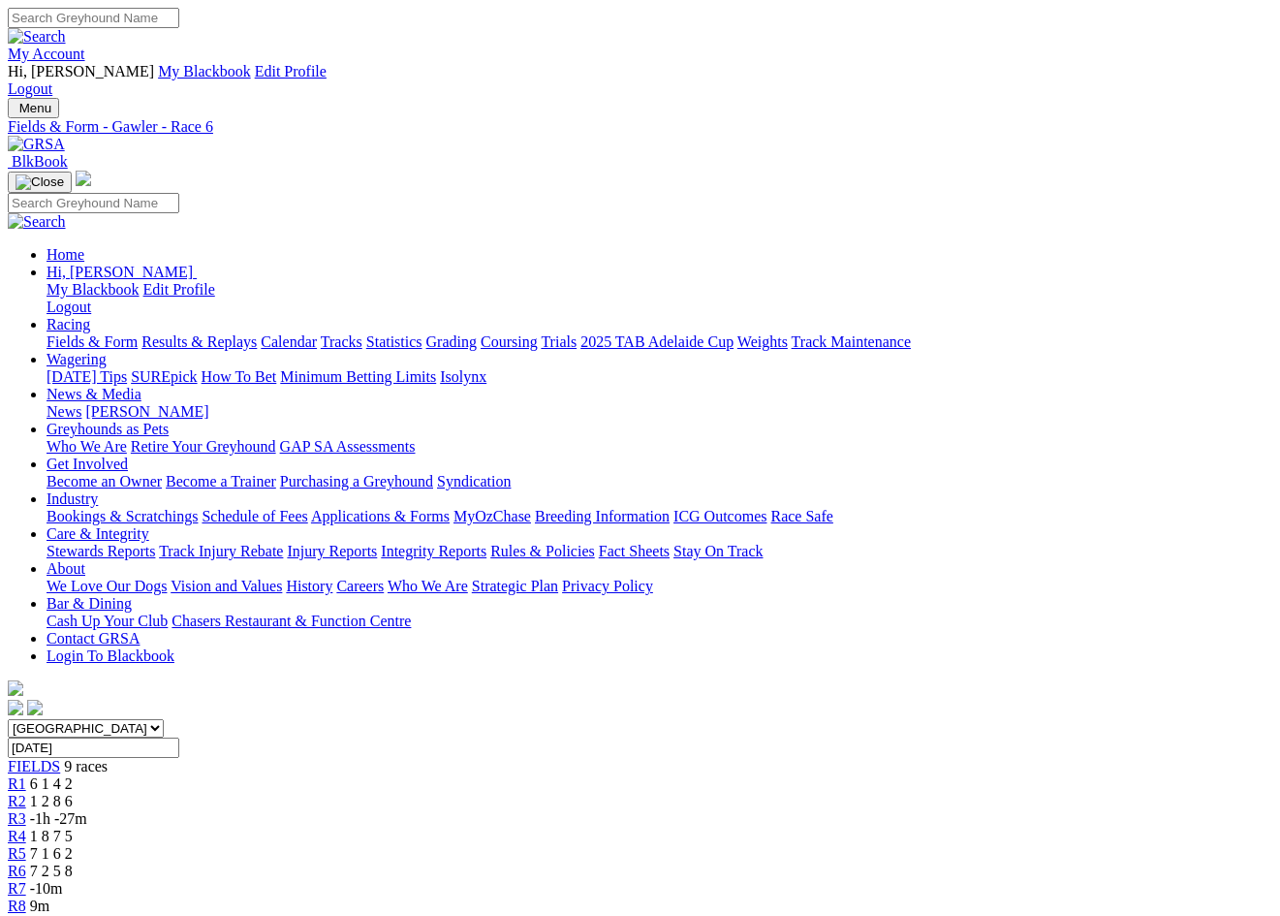
click at [26, 880] on span "R7" at bounding box center [17, 888] width 18 height 16
click at [494, 810] on div "R3 -1h -27m" at bounding box center [640, 818] width 1265 height 17
click at [927, 880] on div "R7 -10m" at bounding box center [640, 888] width 1265 height 17
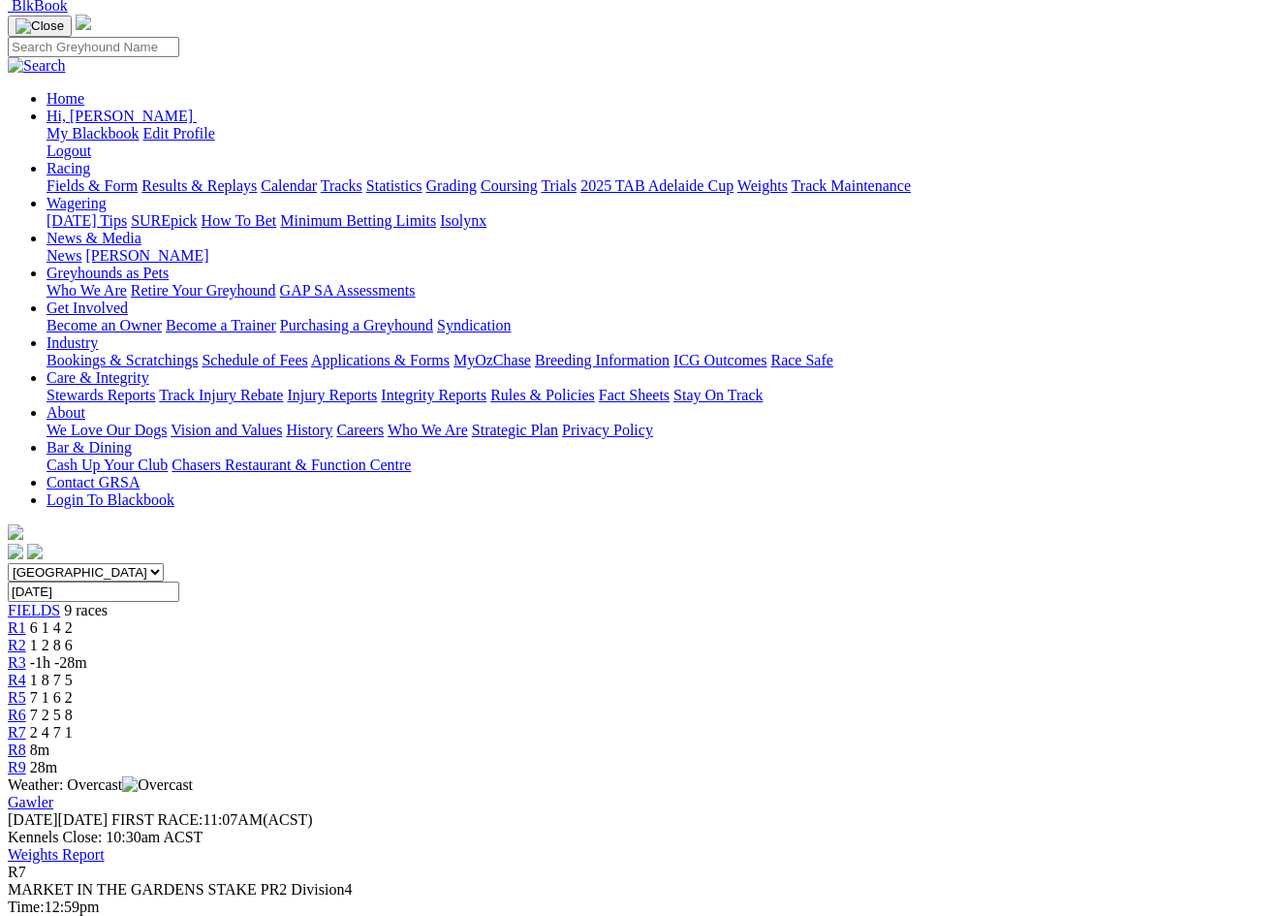
scroll to position [185, 0]
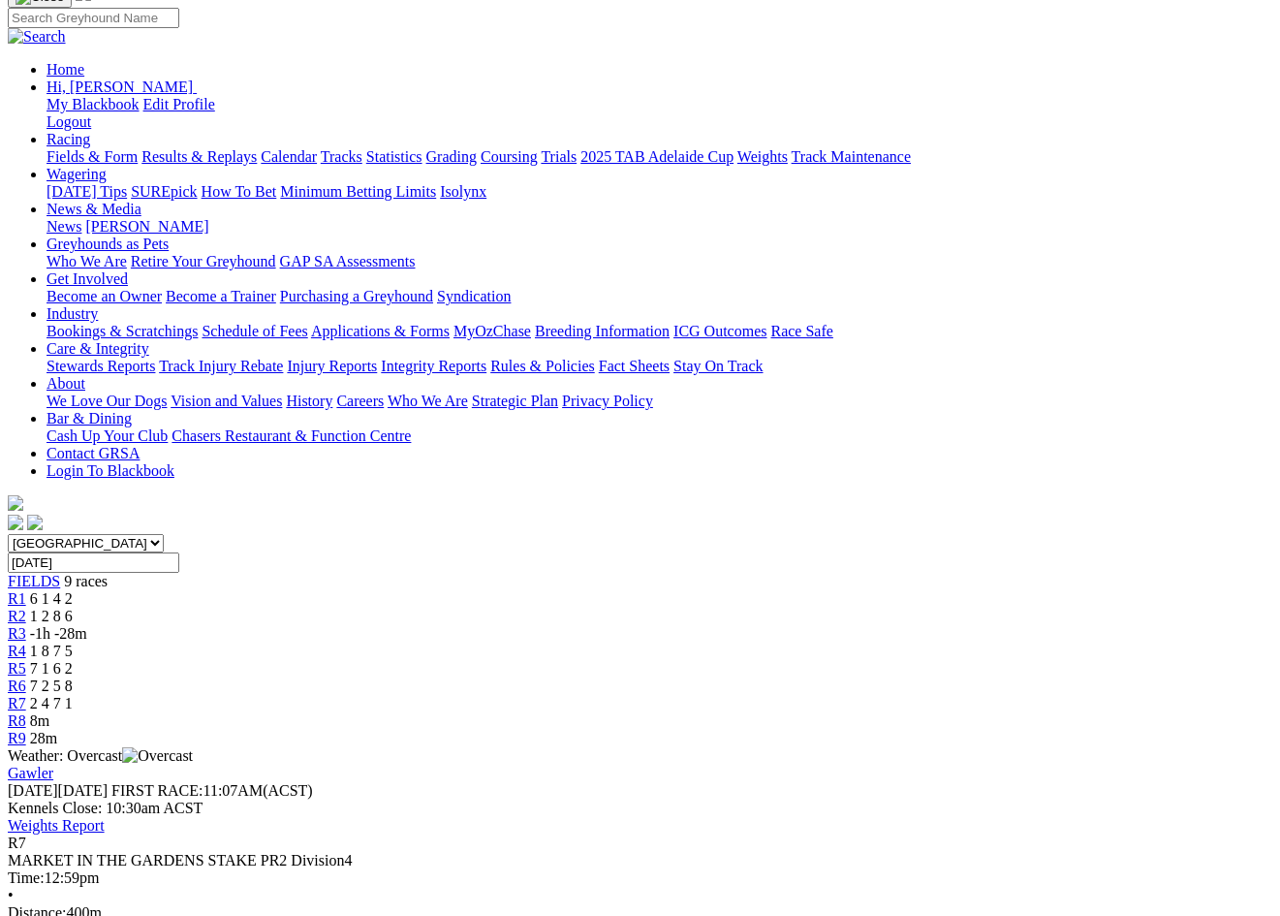
click at [388, 608] on div "R2 1 2 8 6" at bounding box center [640, 616] width 1265 height 17
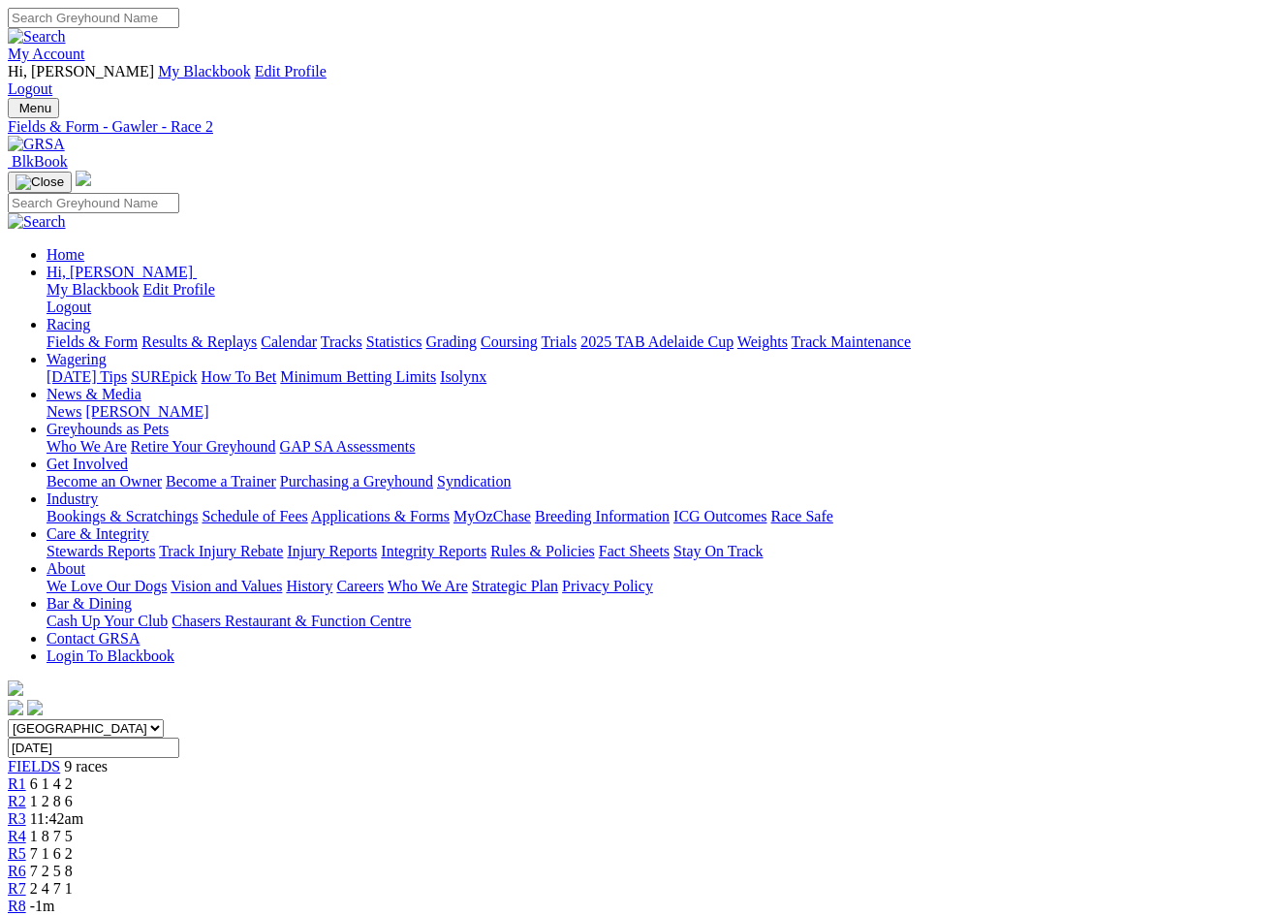
click at [489, 810] on div "R3 11:42am" at bounding box center [640, 818] width 1265 height 17
click at [26, 828] on span "R4" at bounding box center [17, 836] width 18 height 16
click at [73, 845] on span "7 1 6 2" at bounding box center [51, 853] width 43 height 16
click at [26, 810] on link "R3" at bounding box center [17, 818] width 18 height 16
